Goal: Information Seeking & Learning: Learn about a topic

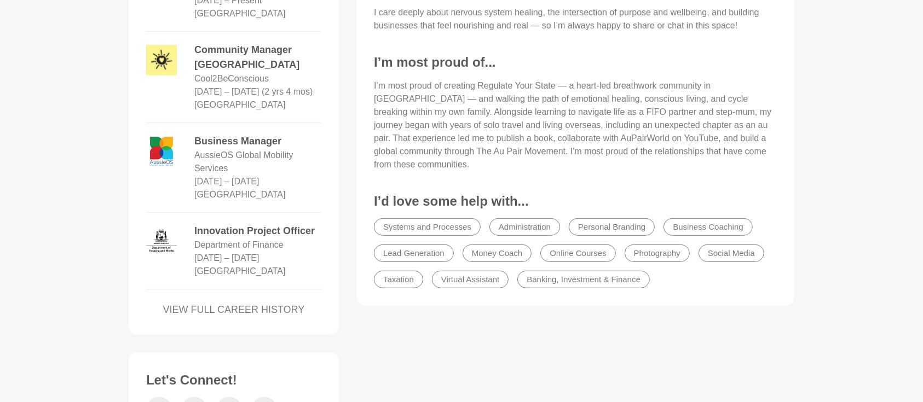
scroll to position [681, 0]
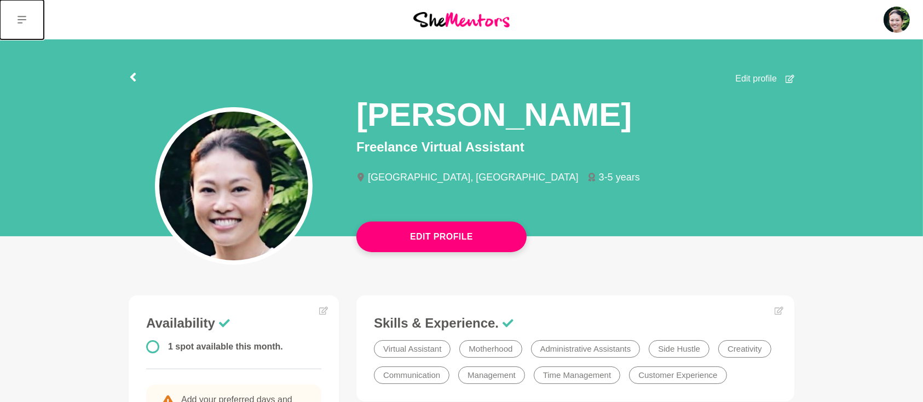
click at [25, 25] on button at bounding box center [22, 19] width 44 height 39
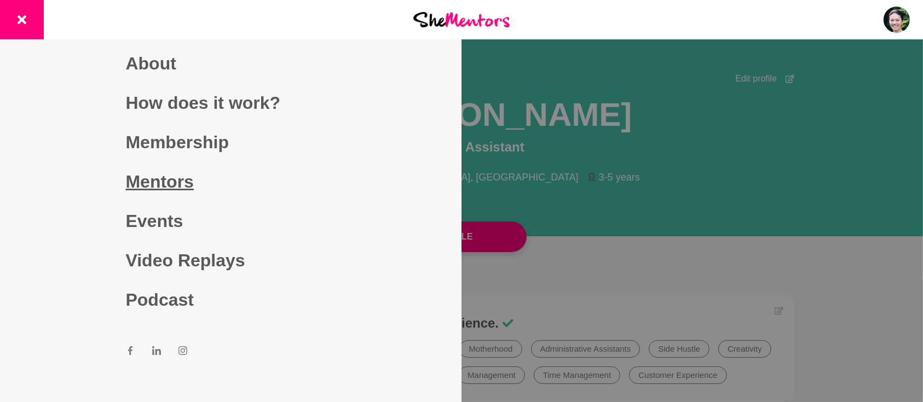
click at [155, 181] on link "Mentors" at bounding box center [231, 181] width 210 height 39
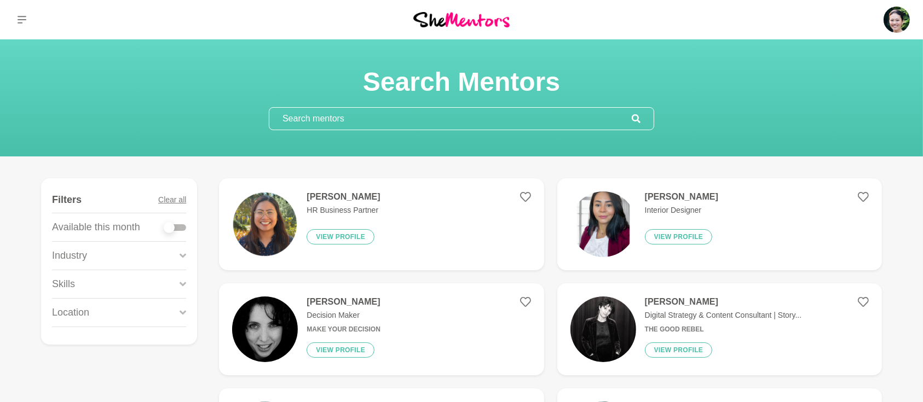
click at [186, 229] on div at bounding box center [175, 227] width 22 height 7
checkbox input "true"
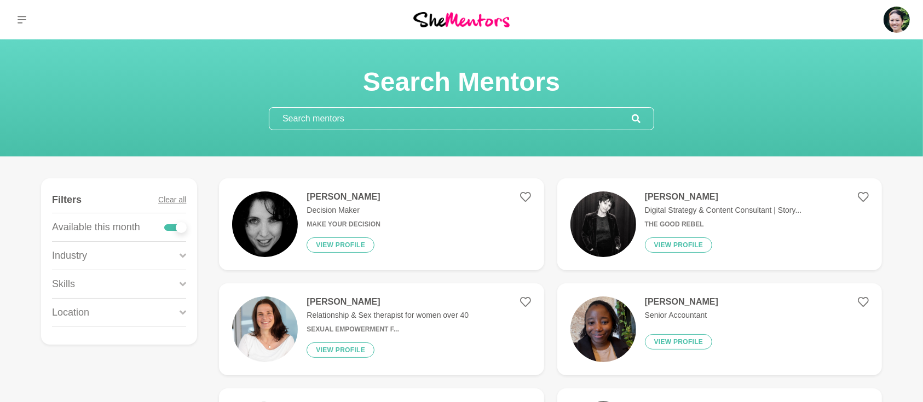
click at [183, 280] on icon at bounding box center [183, 284] width 7 height 15
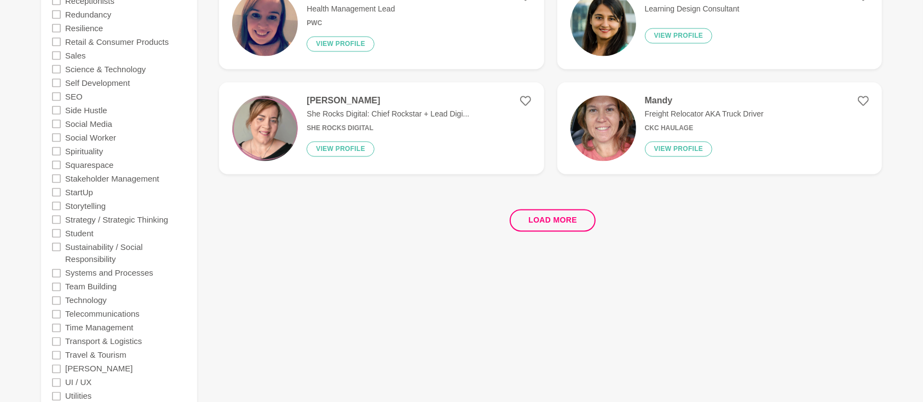
scroll to position [2237, 0]
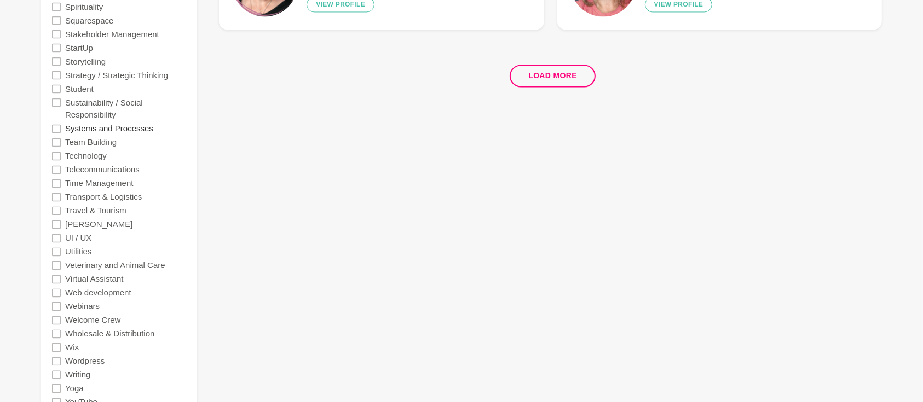
click at [128, 129] on label "Systems and Processes" at bounding box center [109, 129] width 88 height 14
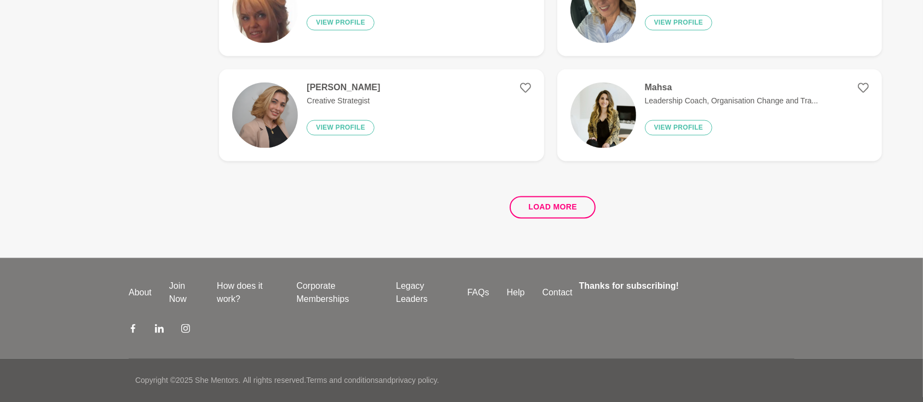
scroll to position [0, 0]
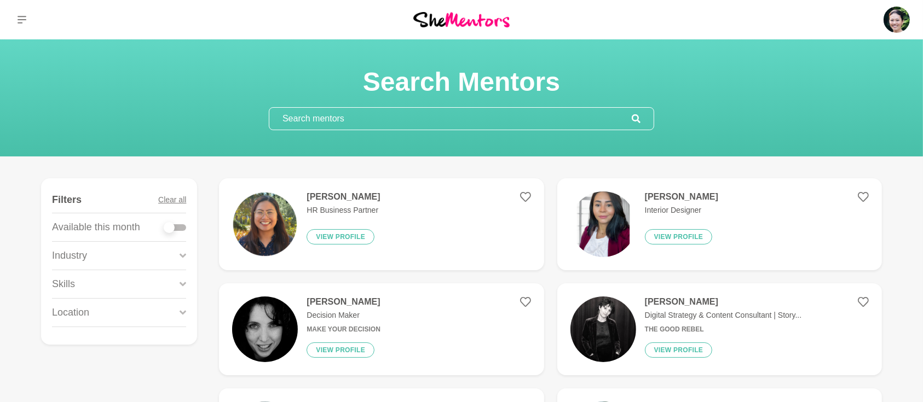
click at [178, 228] on div at bounding box center [175, 227] width 22 height 7
checkbox input "true"
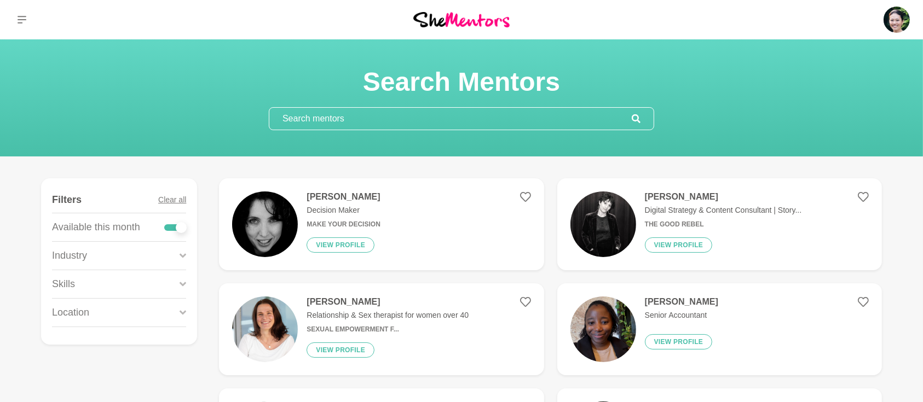
click at [183, 286] on icon at bounding box center [183, 284] width 7 height 15
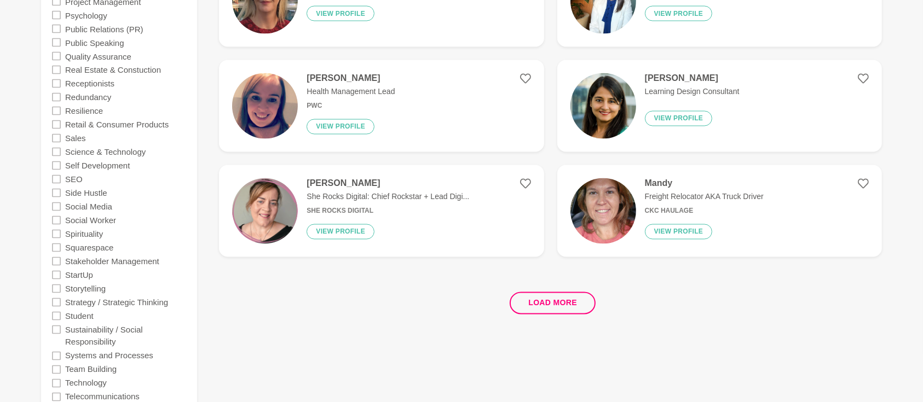
scroll to position [2092, 0]
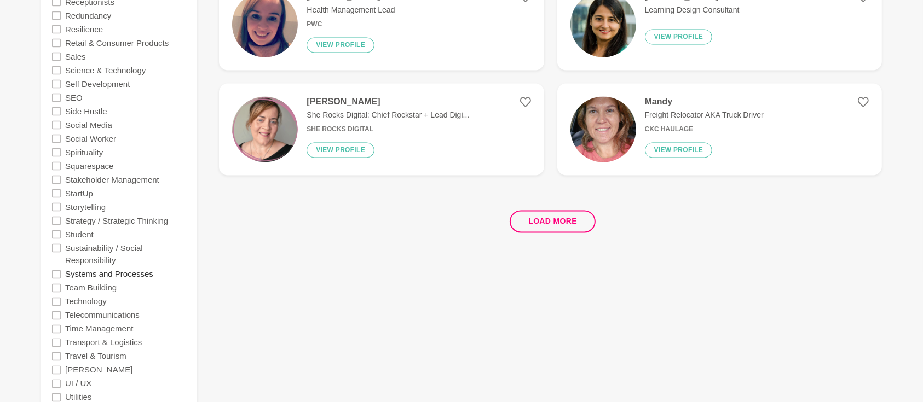
click at [146, 276] on label "Systems and Processes" at bounding box center [109, 274] width 88 height 14
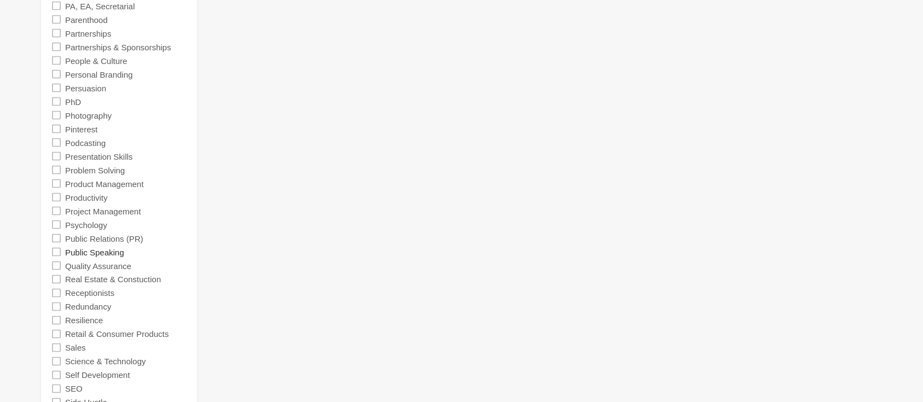
scroll to position [1800, 0]
click at [125, 77] on label "Personal Branding" at bounding box center [98, 75] width 67 height 14
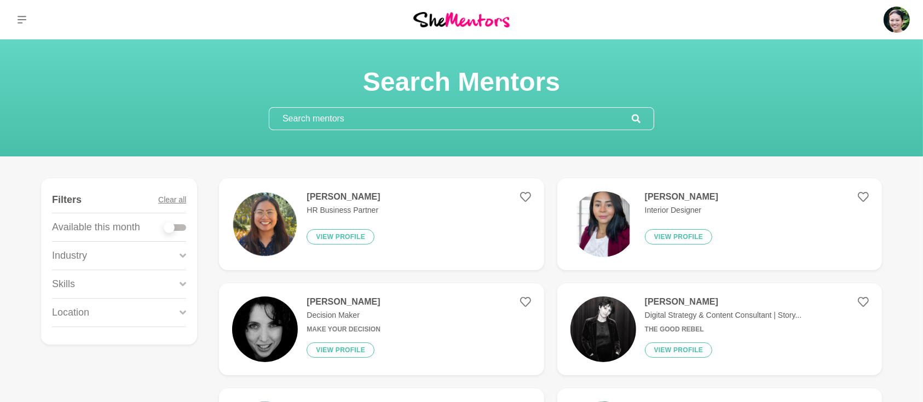
click at [179, 228] on div at bounding box center [175, 227] width 22 height 7
checkbox input "true"
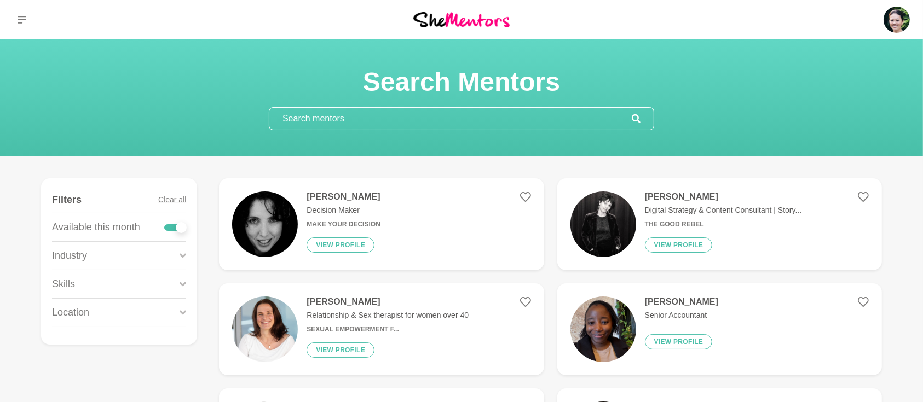
click at [184, 284] on icon at bounding box center [183, 284] width 7 height 4
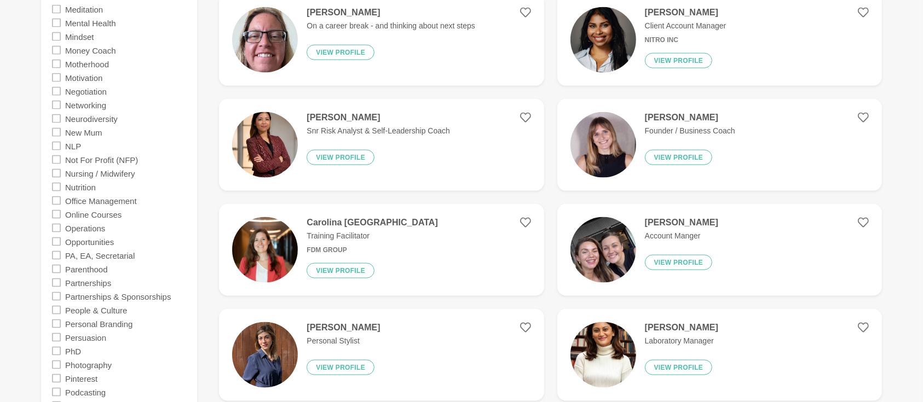
scroll to position [1557, 0]
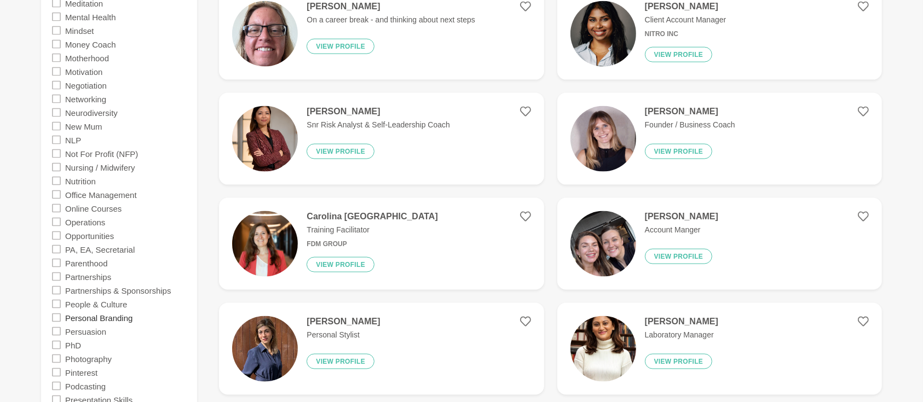
click at [124, 319] on label "Personal Branding" at bounding box center [98, 318] width 67 height 14
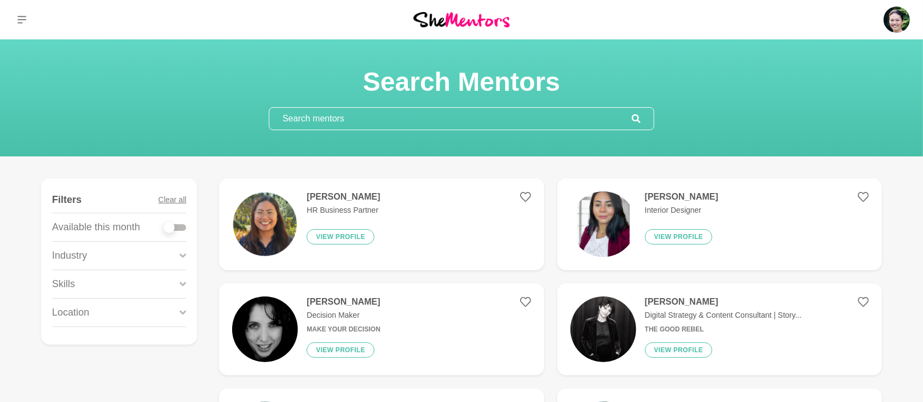
click at [180, 228] on div at bounding box center [175, 227] width 22 height 7
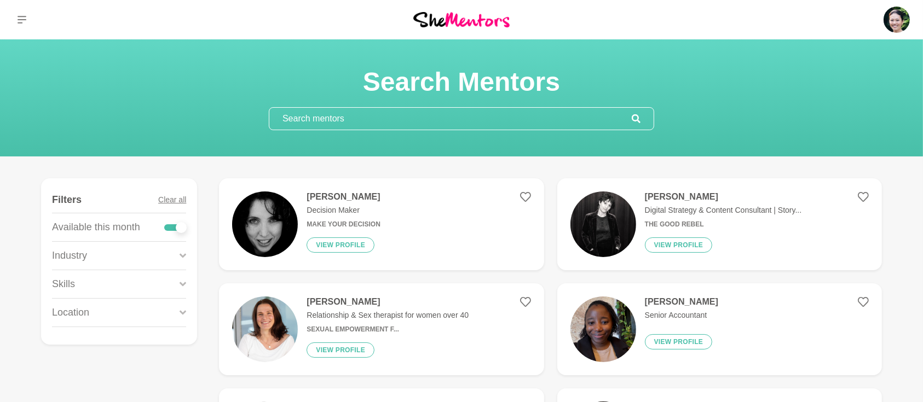
click at [181, 288] on icon at bounding box center [183, 284] width 7 height 15
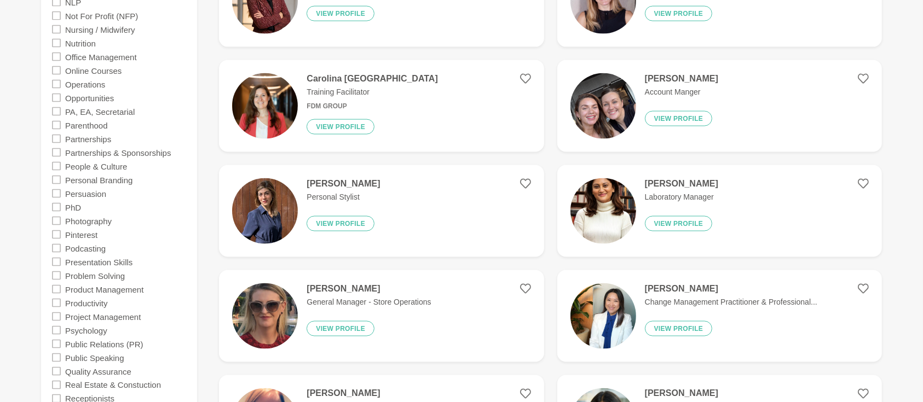
scroll to position [1751, 0]
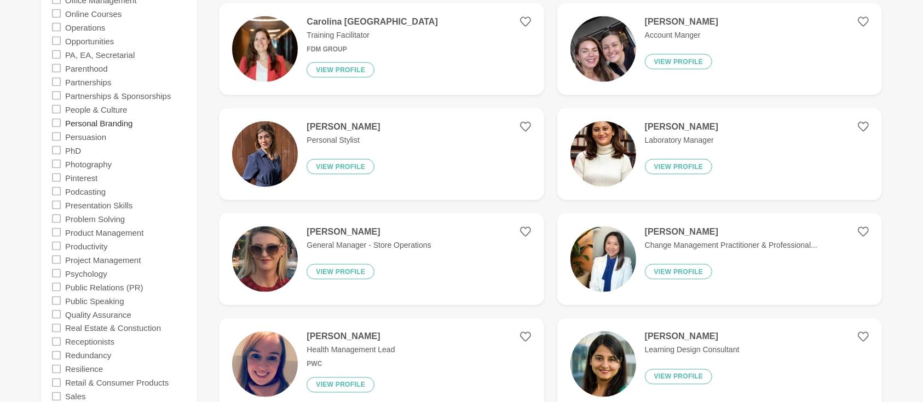
click at [126, 123] on label "Personal Branding" at bounding box center [98, 123] width 67 height 14
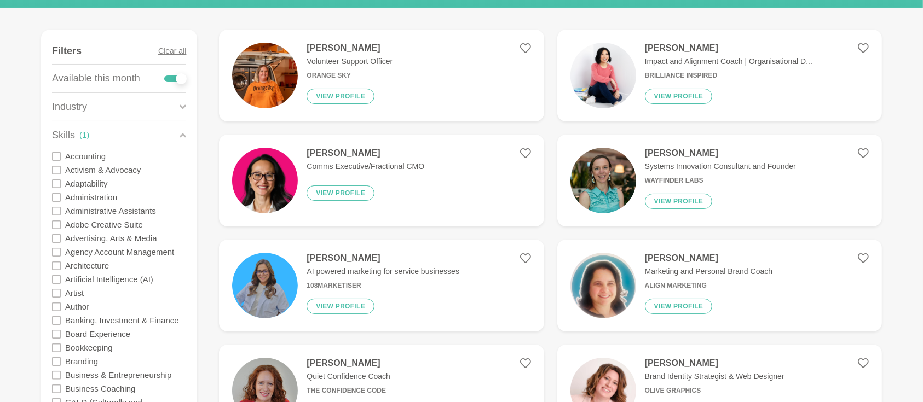
scroll to position [146, 0]
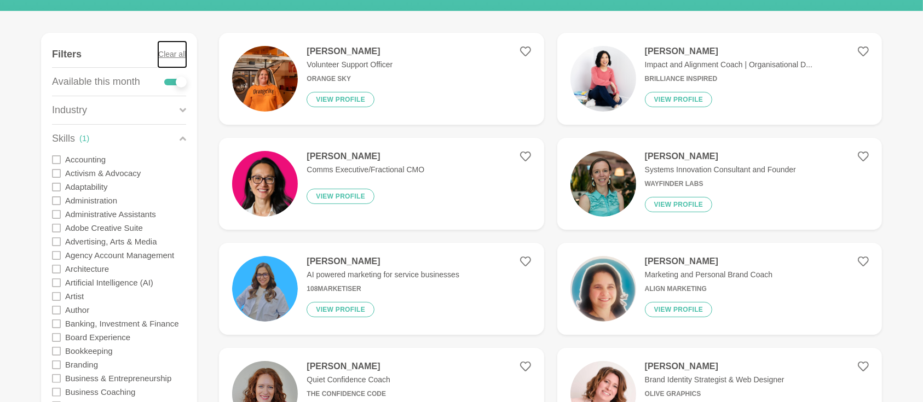
click at [166, 56] on button "Clear all" at bounding box center [172, 55] width 28 height 26
checkbox input "false"
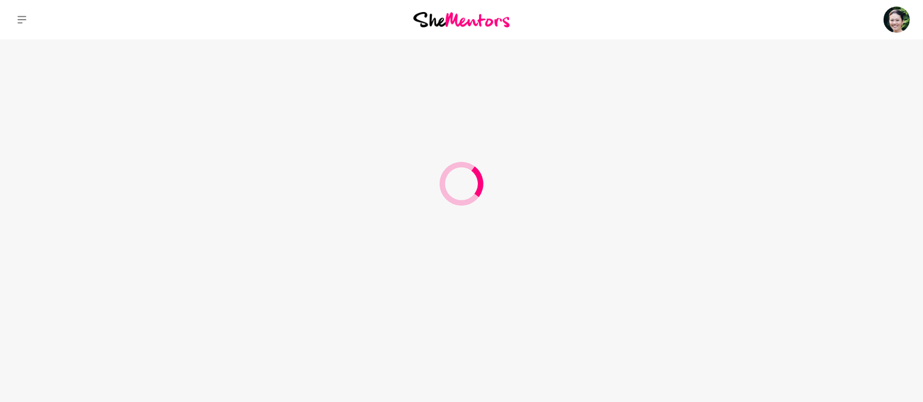
scroll to position [0, 0]
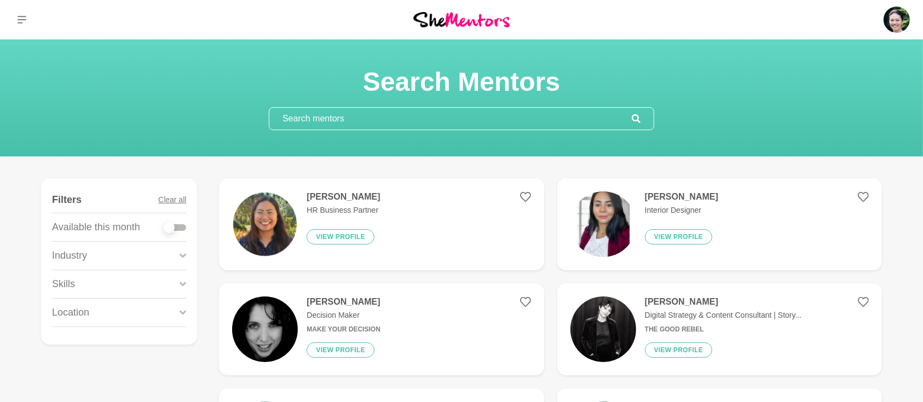
click at [355, 123] on input "text" at bounding box center [450, 119] width 362 height 22
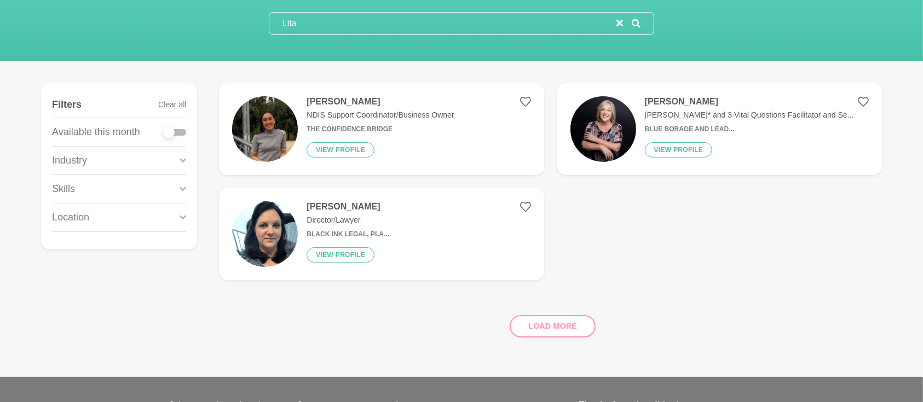
scroll to position [97, 0]
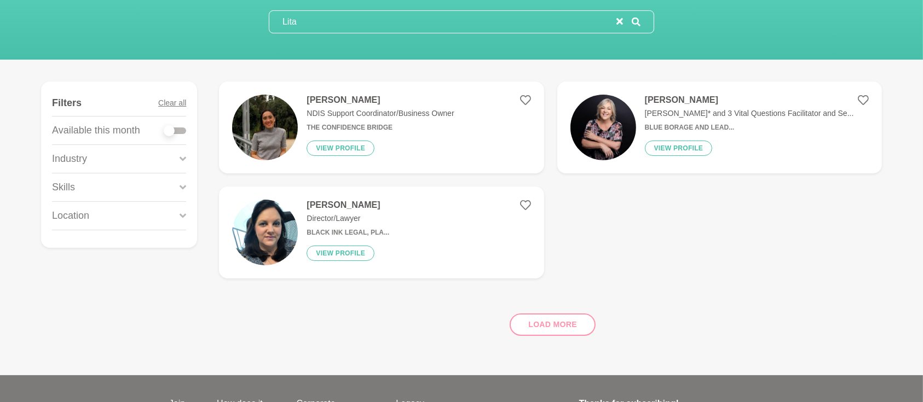
type input "Lita"
click at [563, 323] on div "Load more" at bounding box center [550, 320] width 663 height 66
click at [332, 95] on h4 "Lita Vickers" at bounding box center [380, 100] width 147 height 11
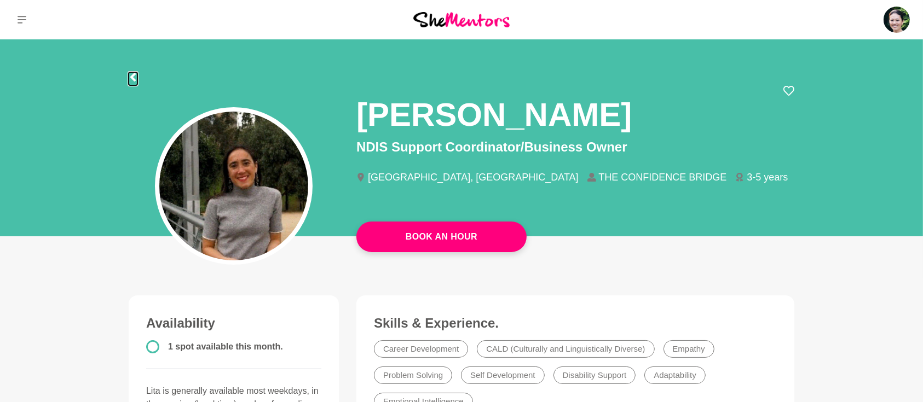
click at [132, 77] on icon at bounding box center [132, 77] width 5 height 9
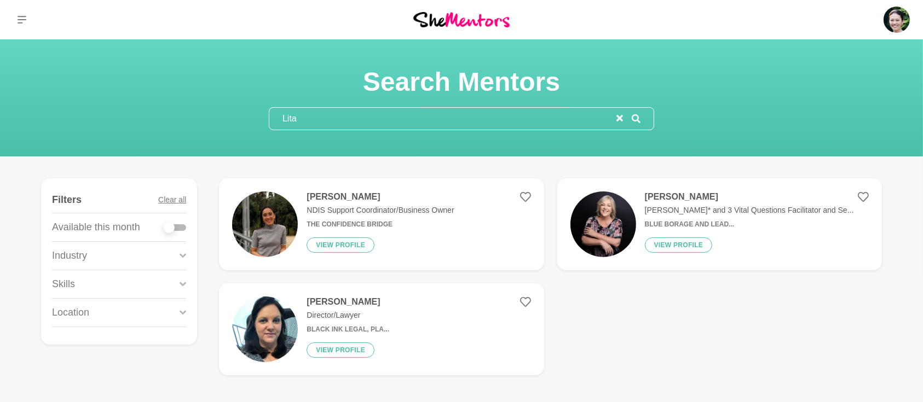
drag, startPoint x: 618, startPoint y: 117, endPoint x: 548, endPoint y: 117, distance: 70.1
click at [617, 116] on icon "reset" at bounding box center [619, 118] width 7 height 7
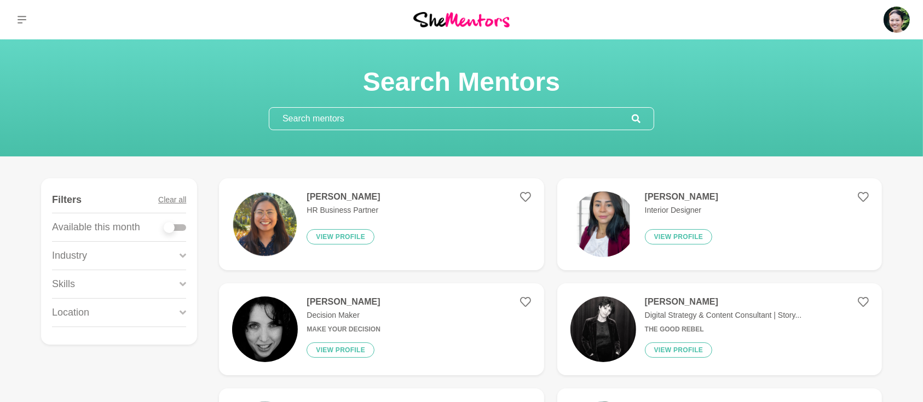
click at [180, 284] on icon at bounding box center [183, 284] width 7 height 15
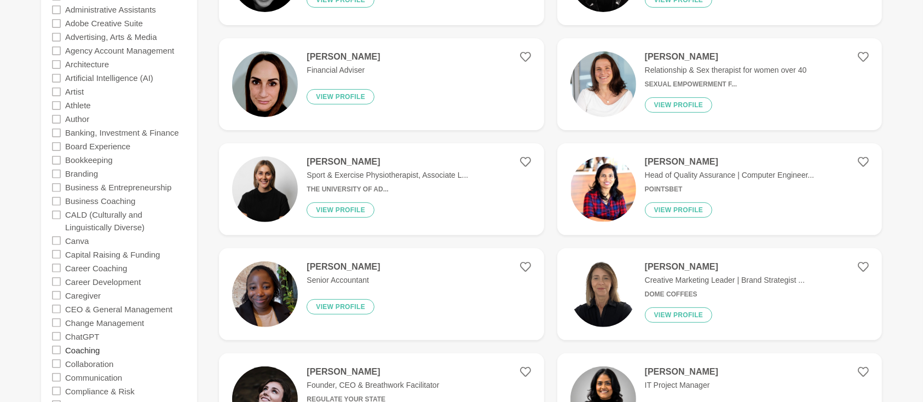
scroll to position [438, 0]
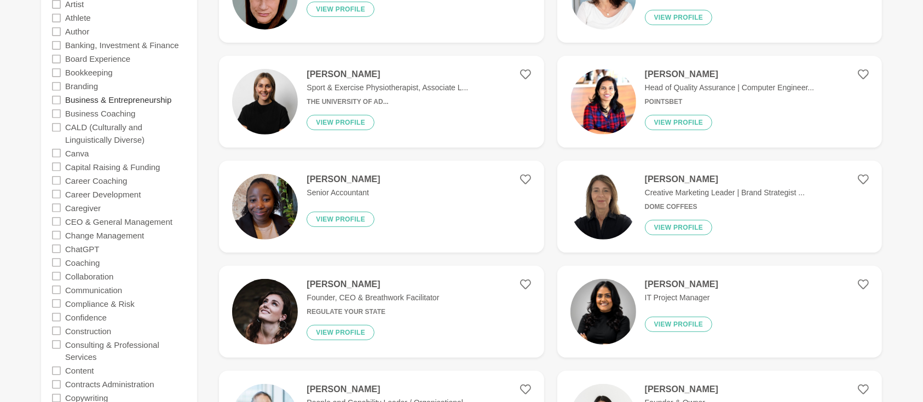
click at [74, 101] on label "Business & Entrepreneurship" at bounding box center [118, 100] width 106 height 14
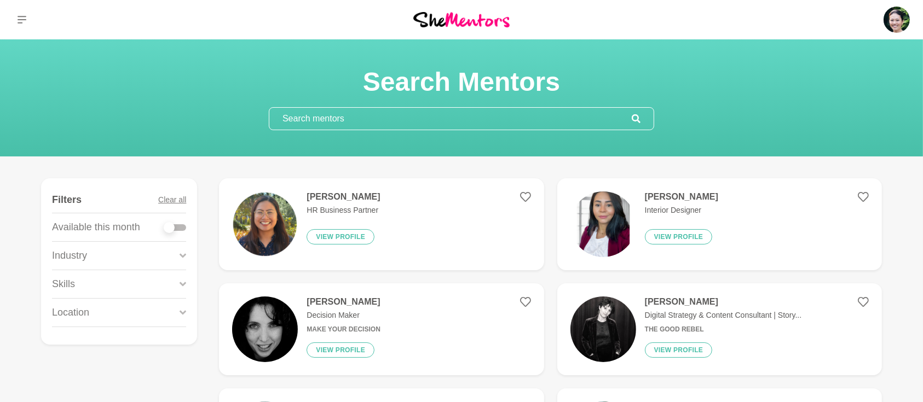
click at [182, 229] on div at bounding box center [175, 227] width 22 height 7
checkbox input "true"
click at [182, 285] on icon at bounding box center [183, 284] width 7 height 15
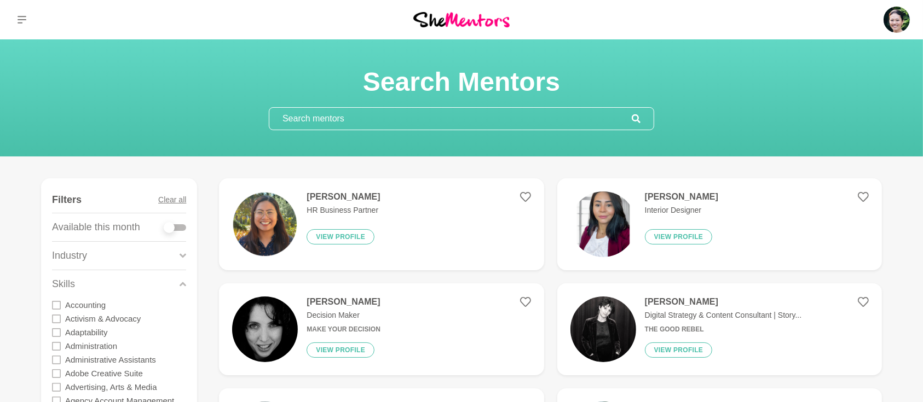
click at [186, 226] on div at bounding box center [175, 227] width 22 height 7
checkbox input "true"
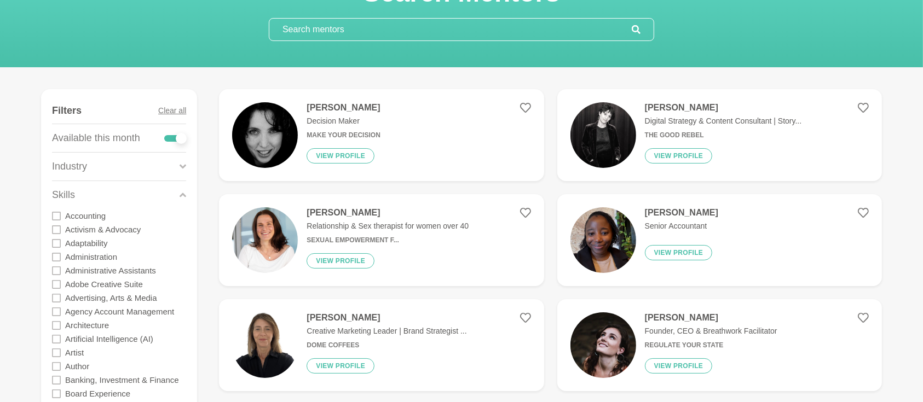
scroll to position [243, 0]
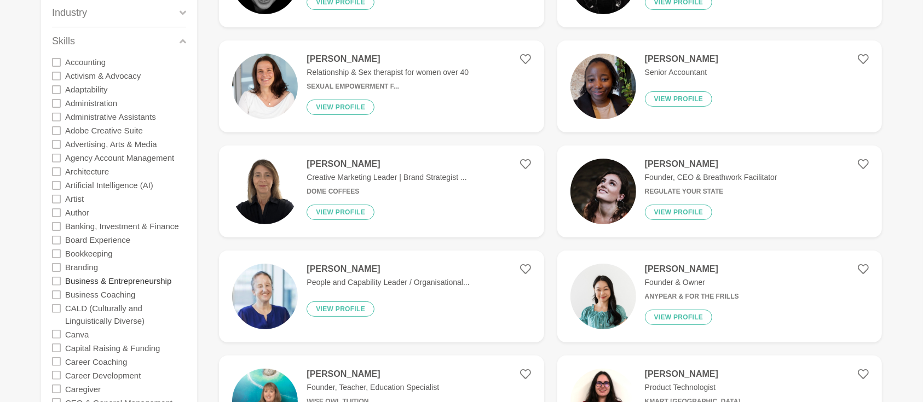
click at [120, 282] on label "Business & Entrepreneurship" at bounding box center [118, 281] width 106 height 14
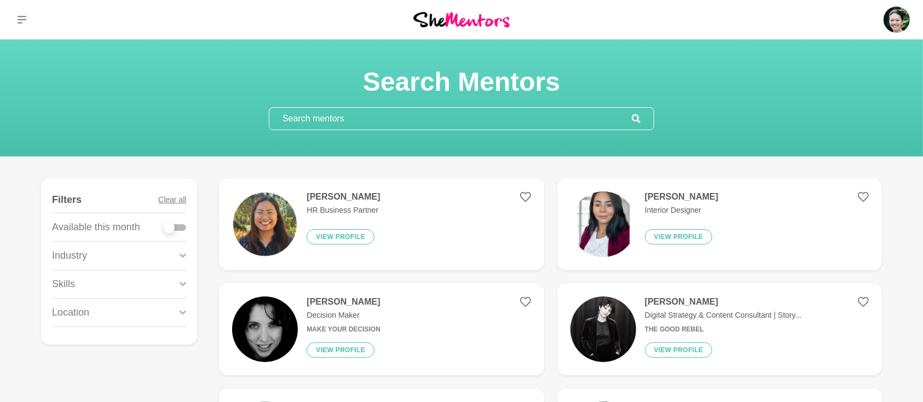
click at [178, 225] on div at bounding box center [175, 227] width 22 height 7
checkbox input "true"
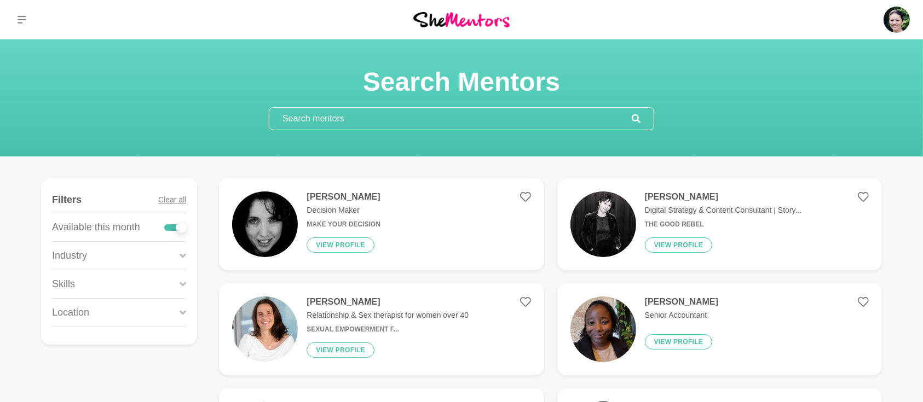
click at [181, 277] on icon at bounding box center [183, 284] width 7 height 15
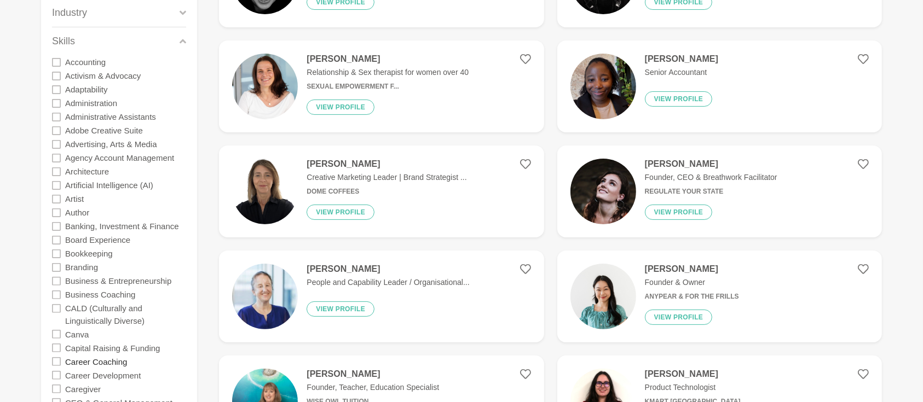
scroll to position [292, 0]
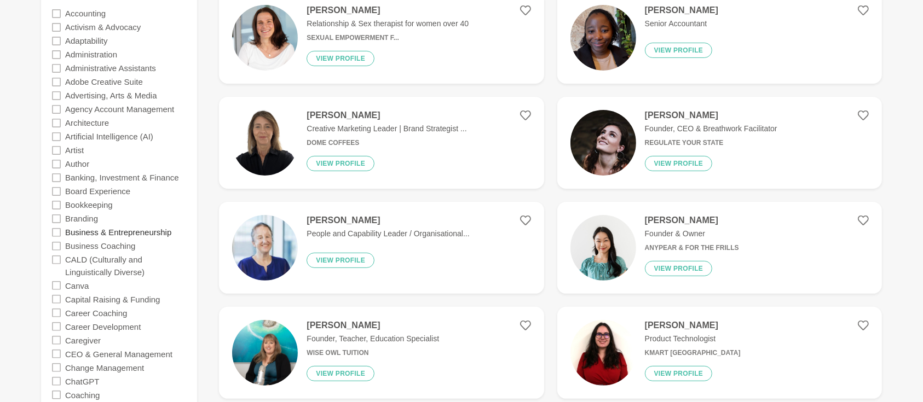
click at [129, 234] on label "Business & Entrepreneurship" at bounding box center [118, 232] width 106 height 14
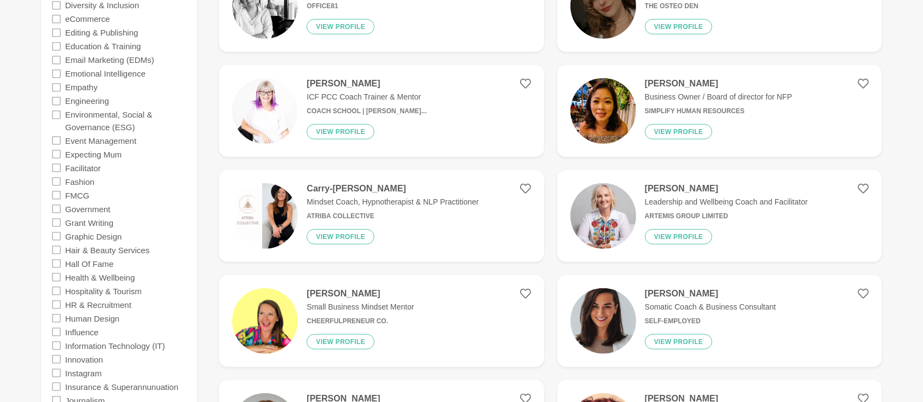
scroll to position [973, 0]
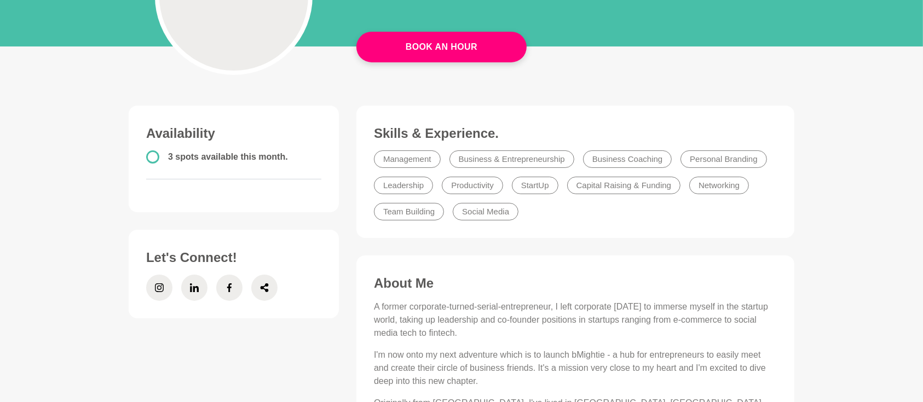
scroll to position [194, 0]
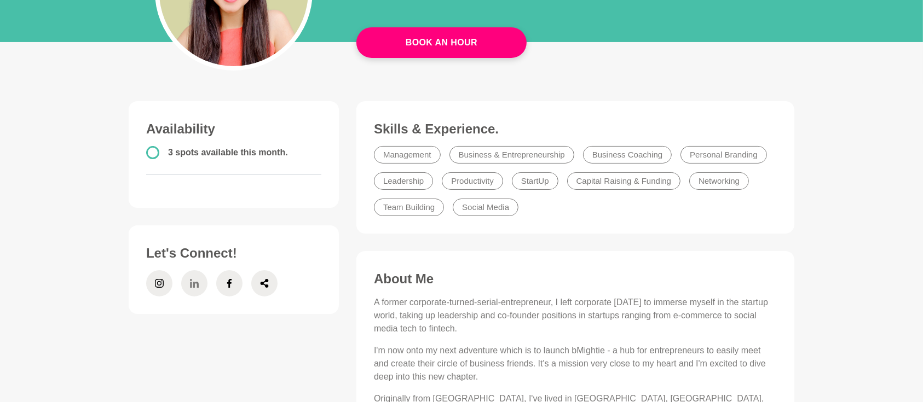
click at [192, 285] on icon at bounding box center [194, 283] width 9 height 9
click at [228, 285] on icon at bounding box center [229, 283] width 9 height 26
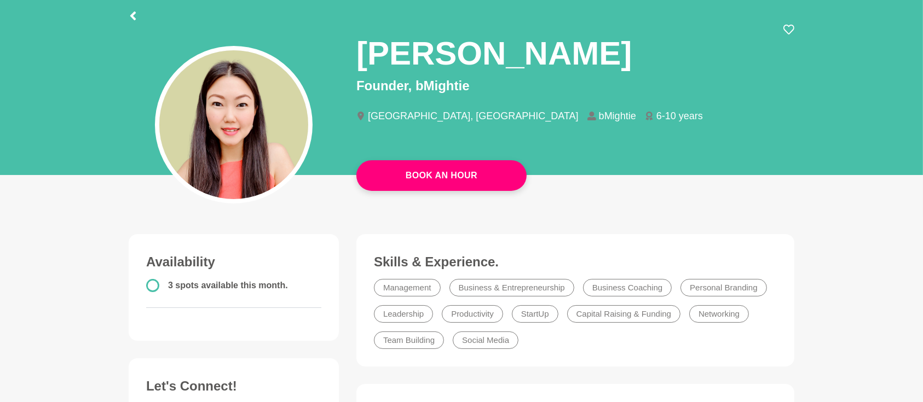
scroll to position [0, 0]
